Goal: Download file/media

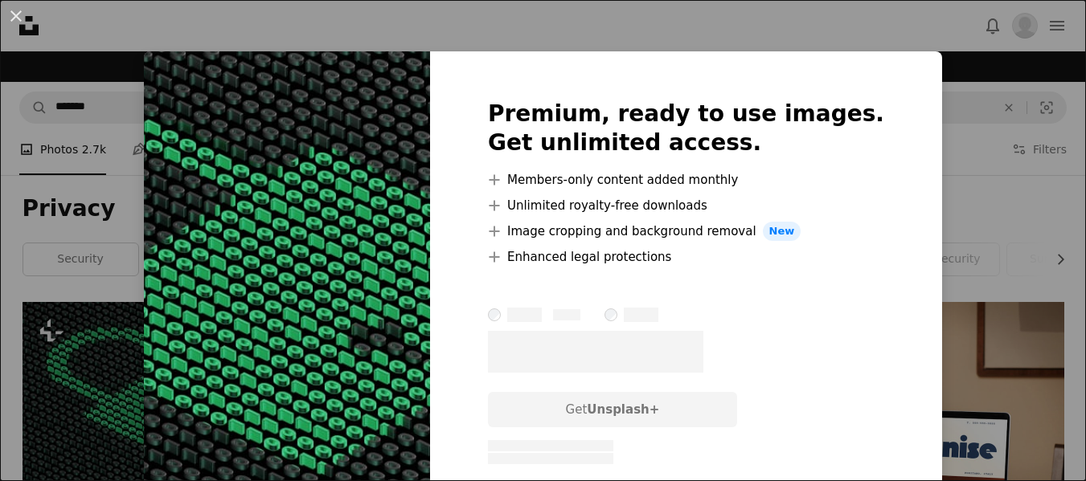
scroll to position [102, 0]
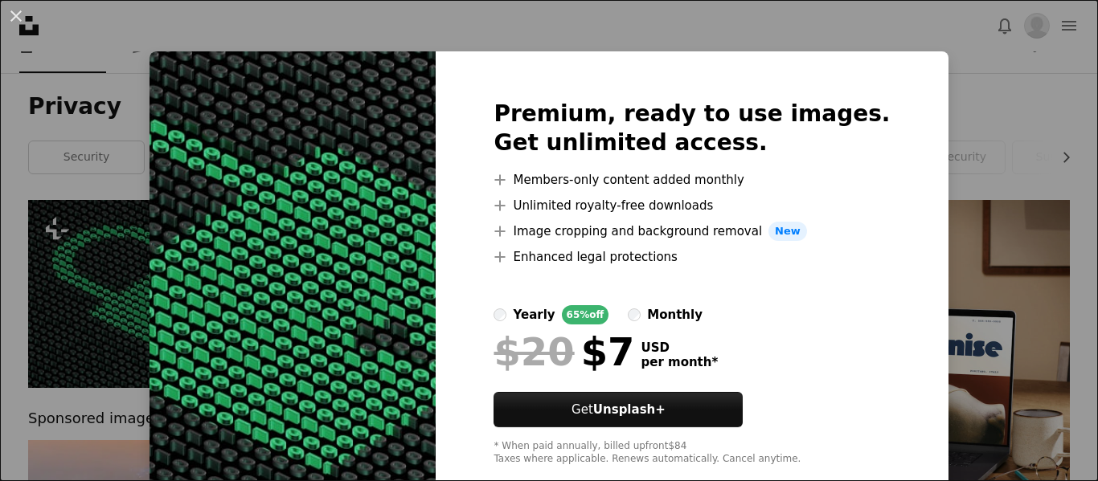
click at [1006, 92] on div "An X shape Premium, ready to use images. Get unlimited access. A plus sign Memb…" at bounding box center [549, 240] width 1098 height 481
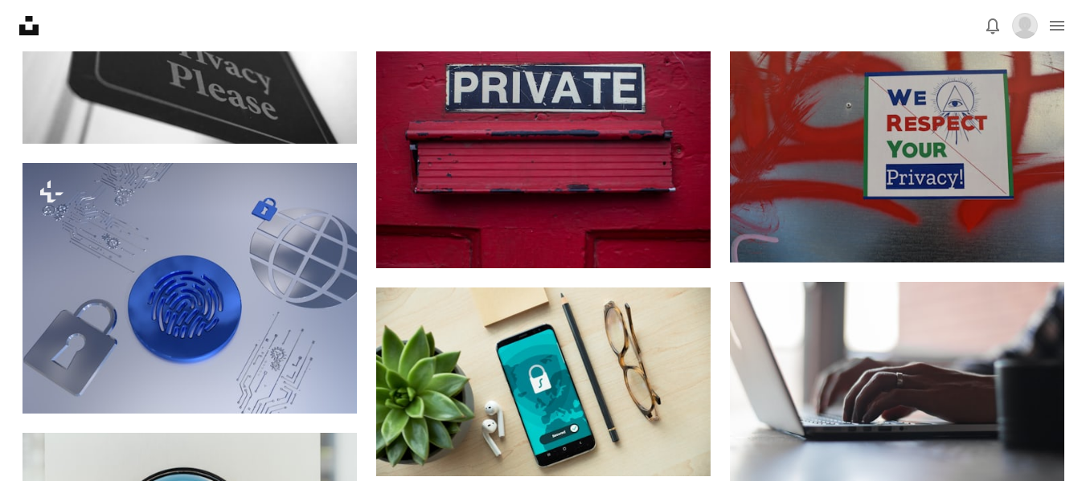
scroll to position [991, 0]
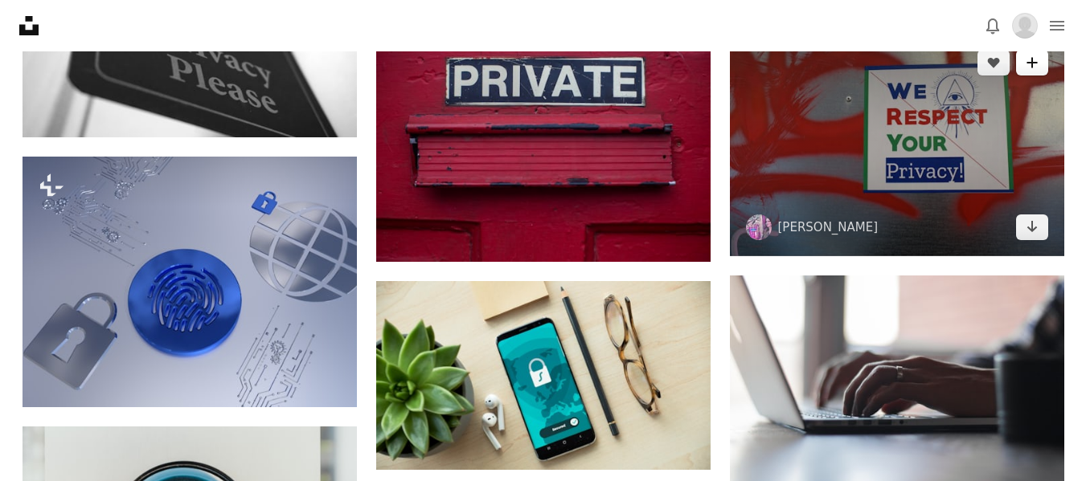
click at [1038, 63] on icon "A plus sign" at bounding box center [1031, 62] width 13 height 13
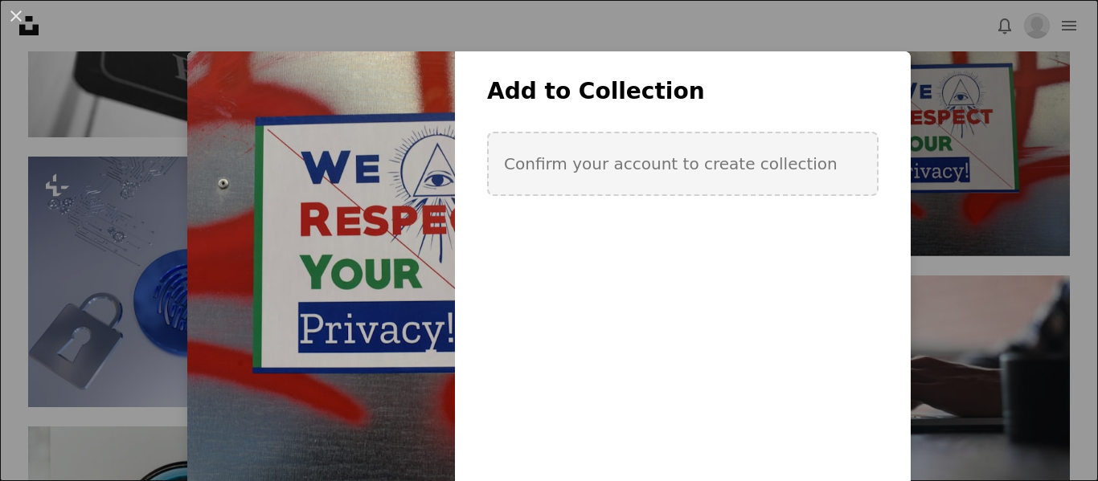
click at [985, 183] on div "An X shape Add to Collection Confirm your account to create collection Create n…" at bounding box center [549, 240] width 1098 height 481
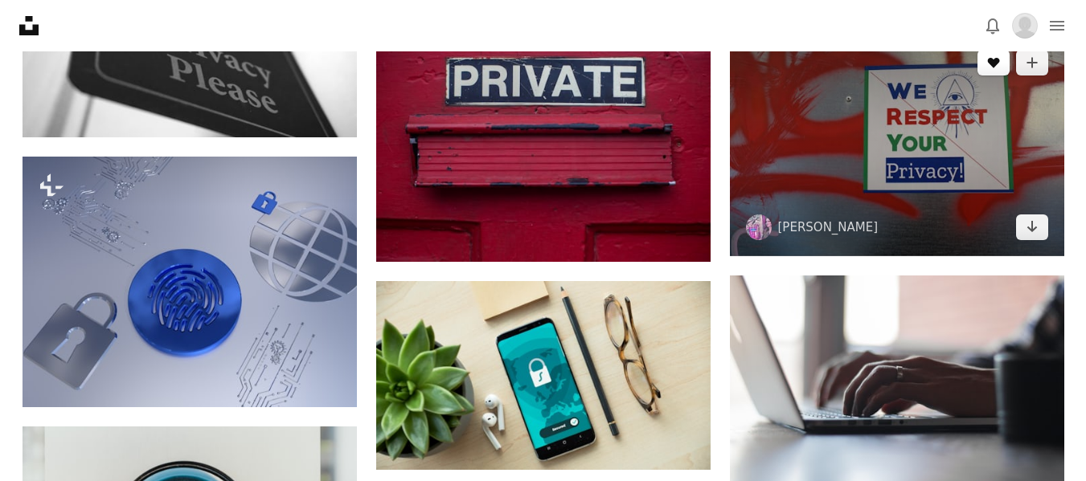
click at [991, 66] on icon "A heart" at bounding box center [993, 62] width 13 height 13
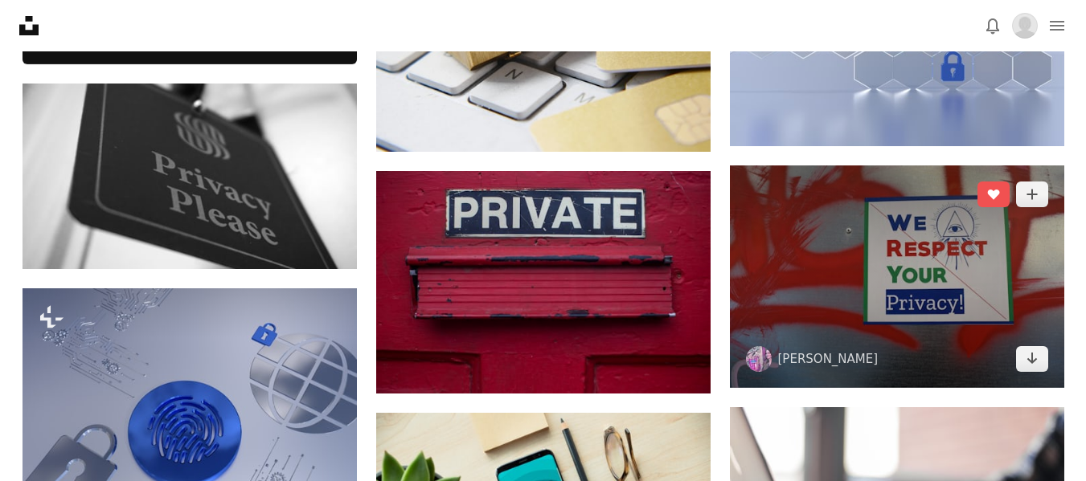
scroll to position [865, 0]
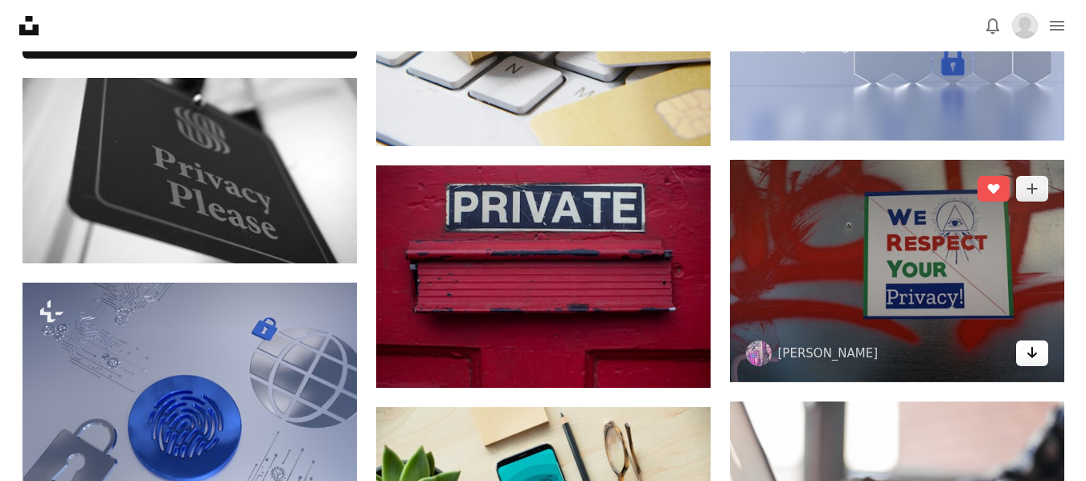
click at [1032, 353] on icon "Download" at bounding box center [1031, 352] width 10 height 11
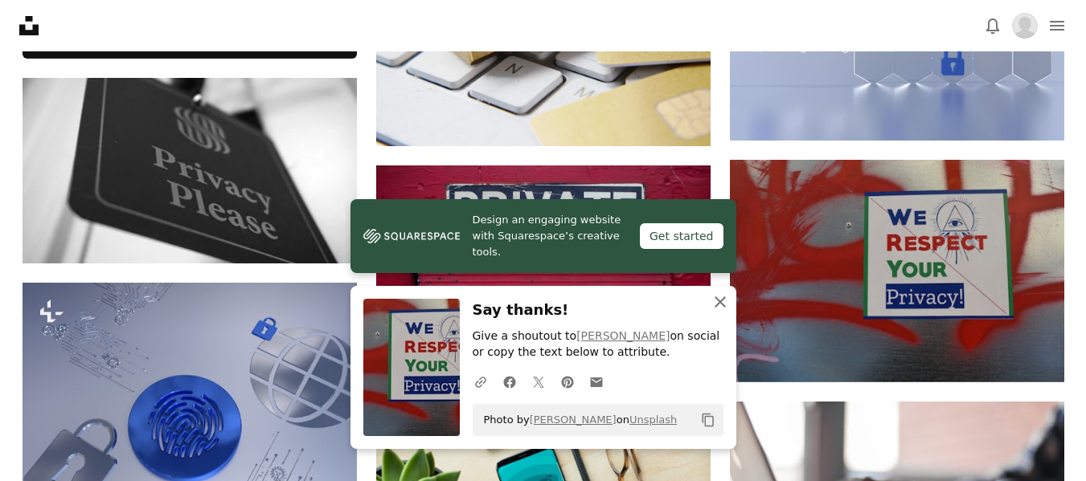
click at [723, 303] on icon "An X shape" at bounding box center [719, 302] width 19 height 19
